Goal: Task Accomplishment & Management: Use online tool/utility

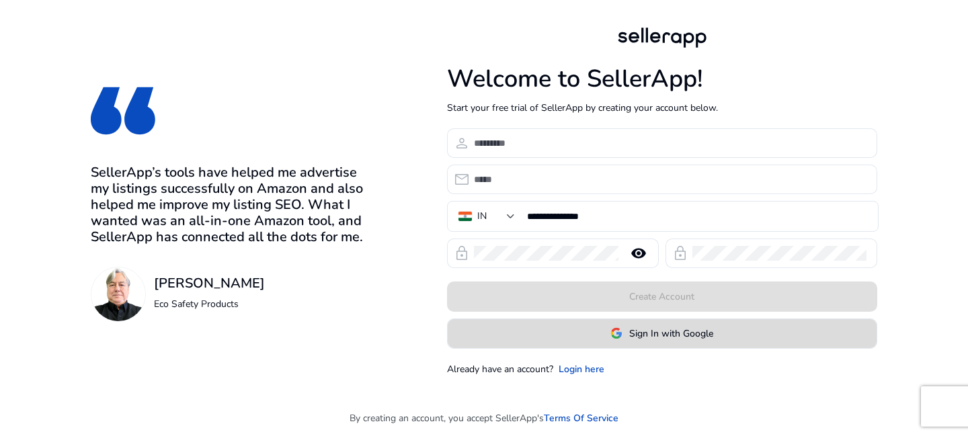
click at [654, 333] on span "Sign In with Google" at bounding box center [671, 334] width 84 height 14
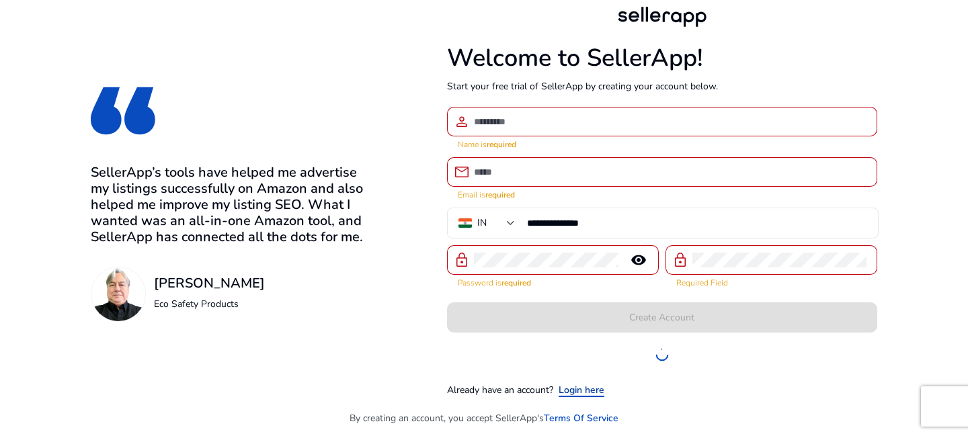
click at [577, 388] on link "Login here" at bounding box center [582, 390] width 46 height 14
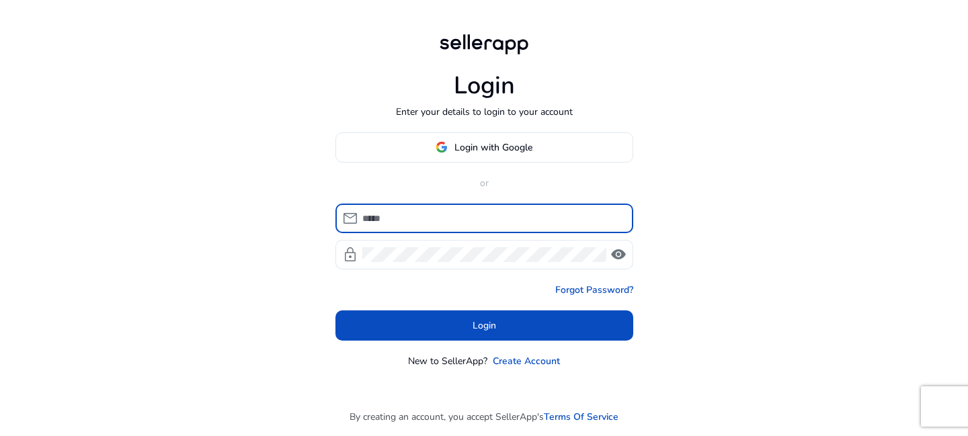
type input "**********"
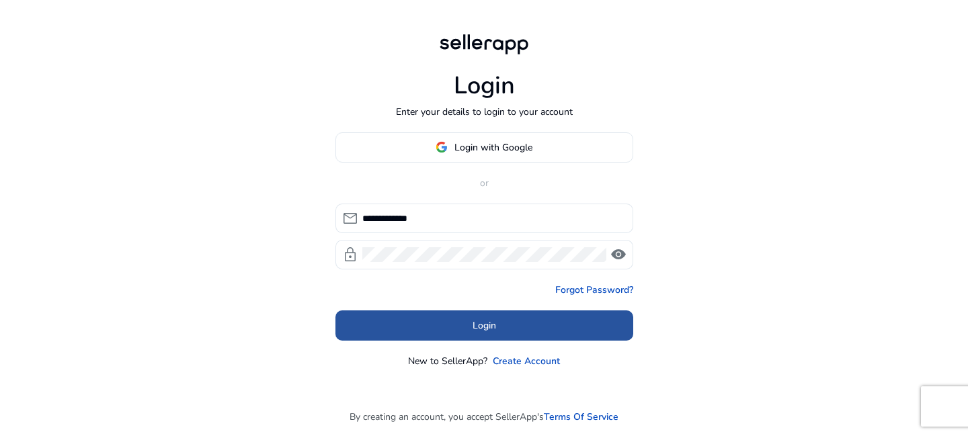
click at [521, 339] on span at bounding box center [484, 325] width 298 height 32
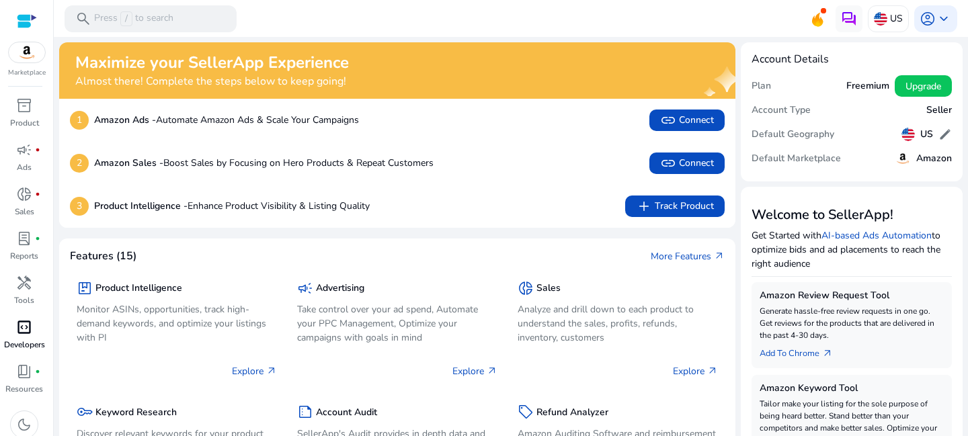
click at [21, 330] on span "code_blocks" at bounding box center [24, 327] width 16 height 16
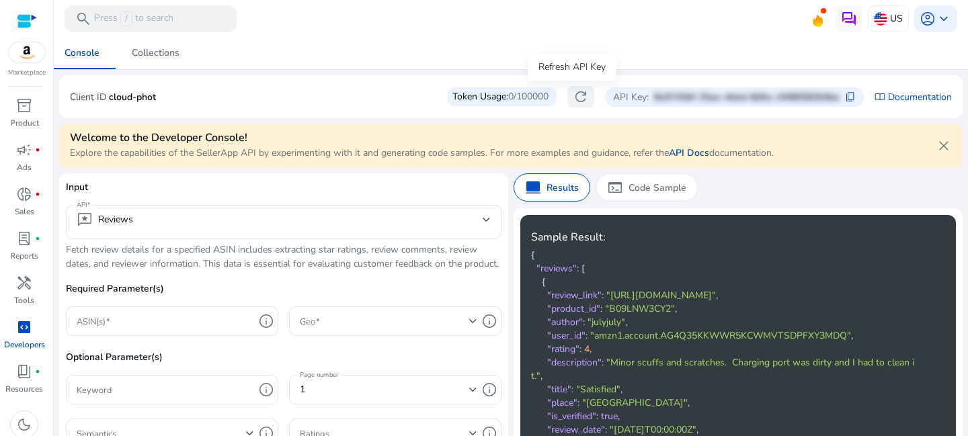
click at [573, 99] on span "refresh" at bounding box center [581, 97] width 16 height 16
